Goal: Information Seeking & Learning: Learn about a topic

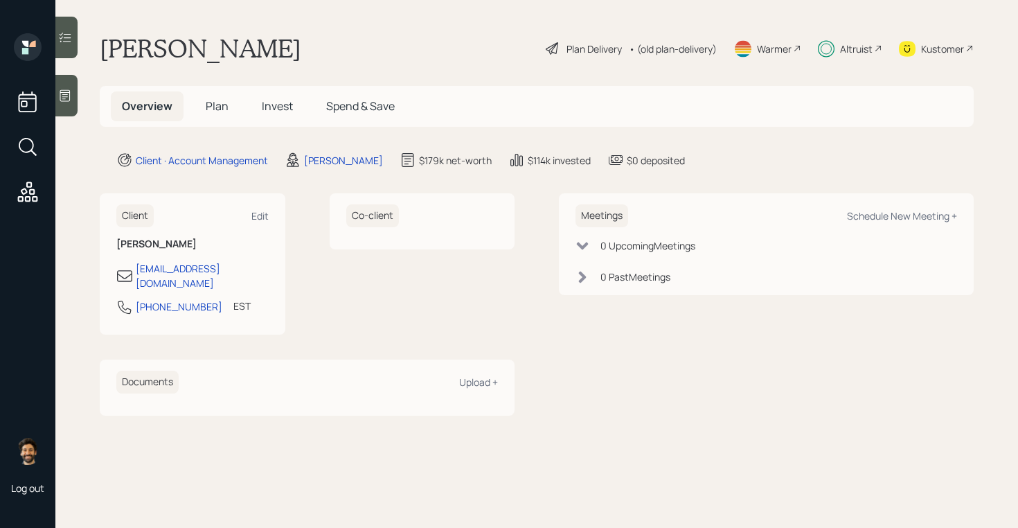
click at [217, 107] on span "Plan" at bounding box center [217, 105] width 23 height 15
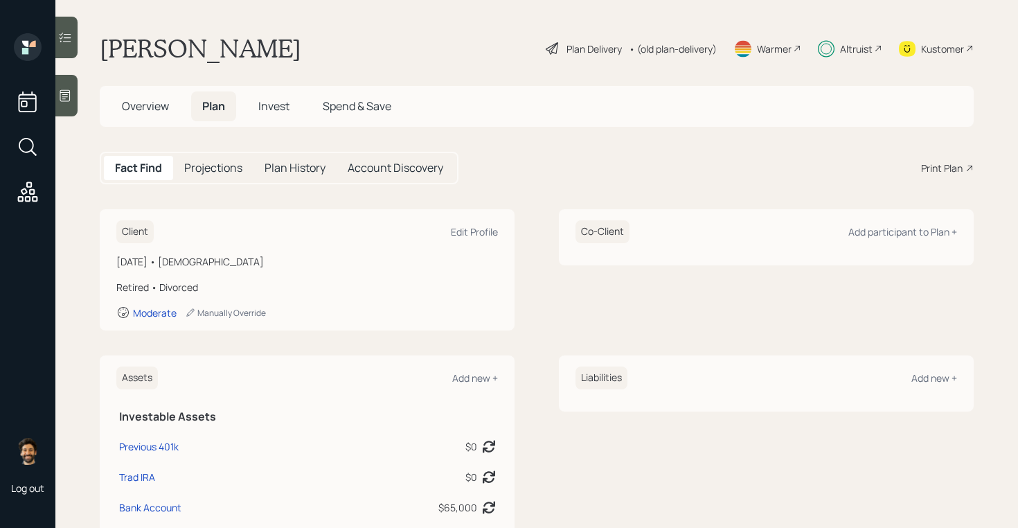
click at [690, 51] on div "• (old plan-delivery)" at bounding box center [673, 49] width 88 height 15
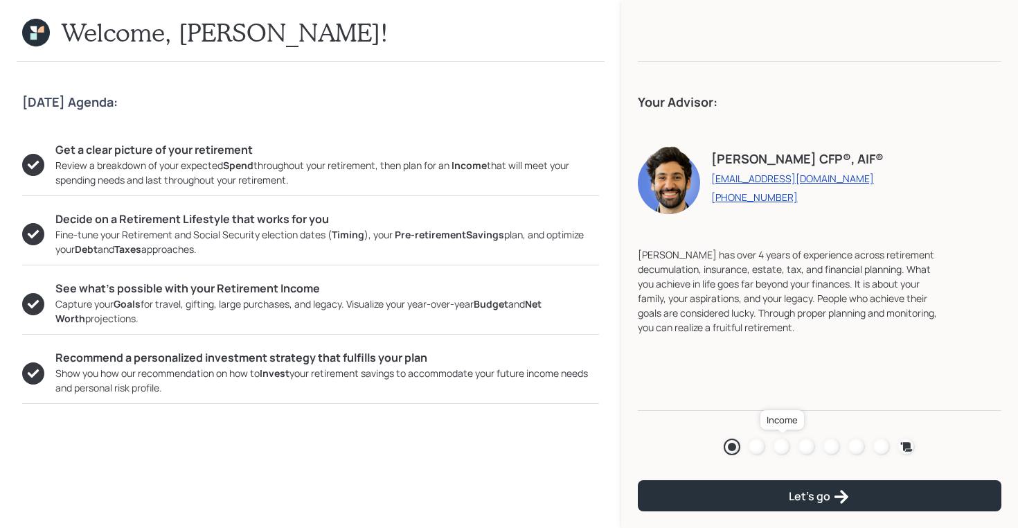
click at [781, 444] on div at bounding box center [781, 446] width 17 height 17
